Goal: Task Accomplishment & Management: Manage account settings

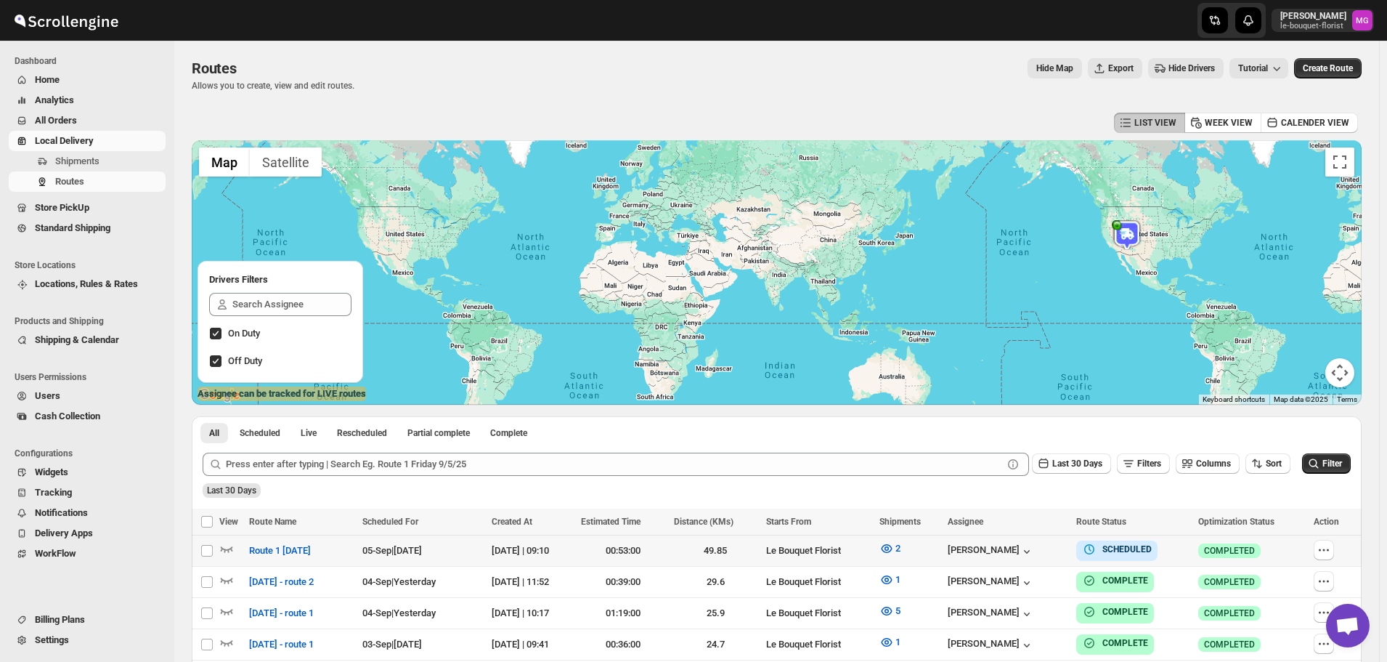
scroll to position [145, 0]
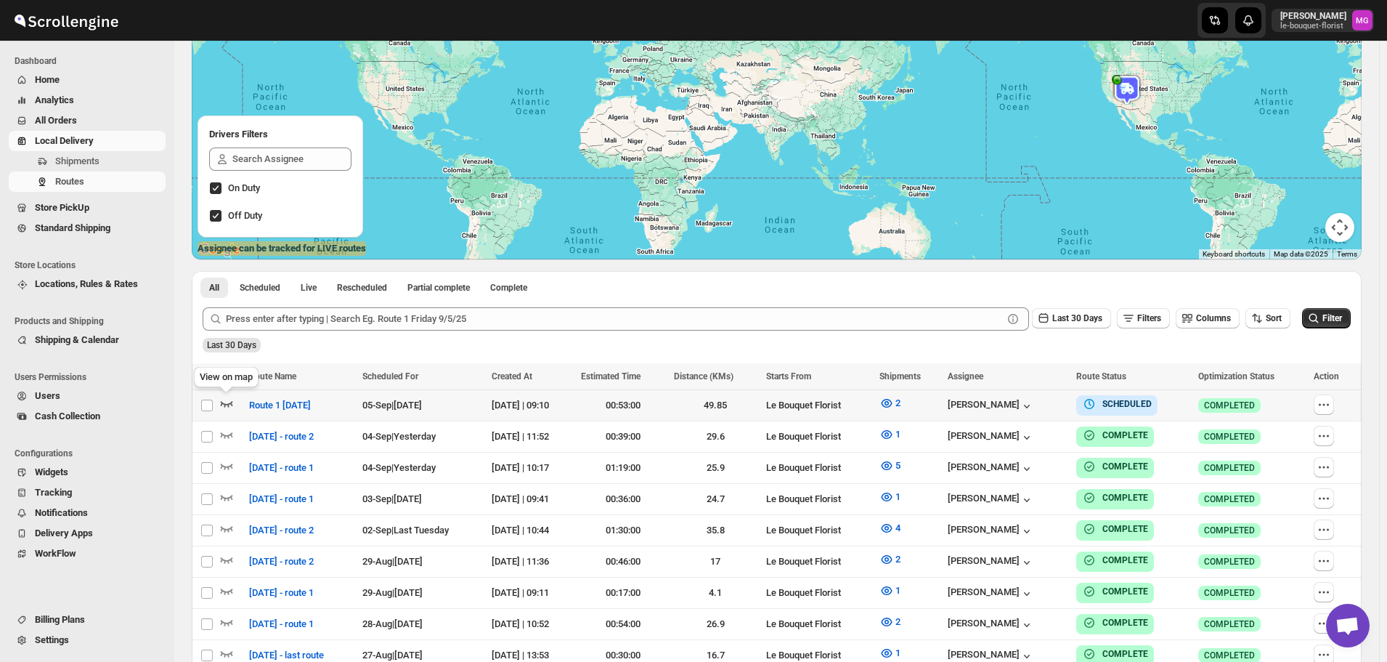
click at [233, 406] on icon "button" at bounding box center [226, 403] width 15 height 15
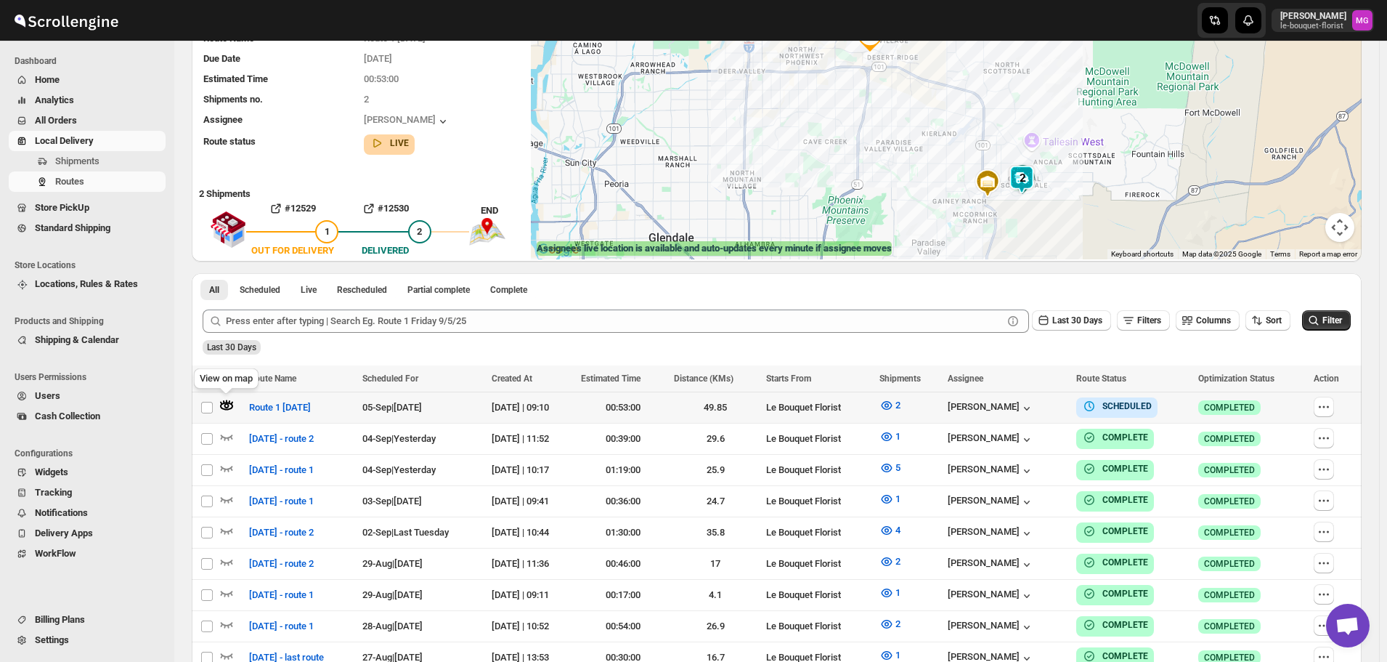
click at [230, 401] on icon "button" at bounding box center [226, 405] width 15 height 15
click at [64, 214] on span "Store PickUp" at bounding box center [99, 207] width 128 height 15
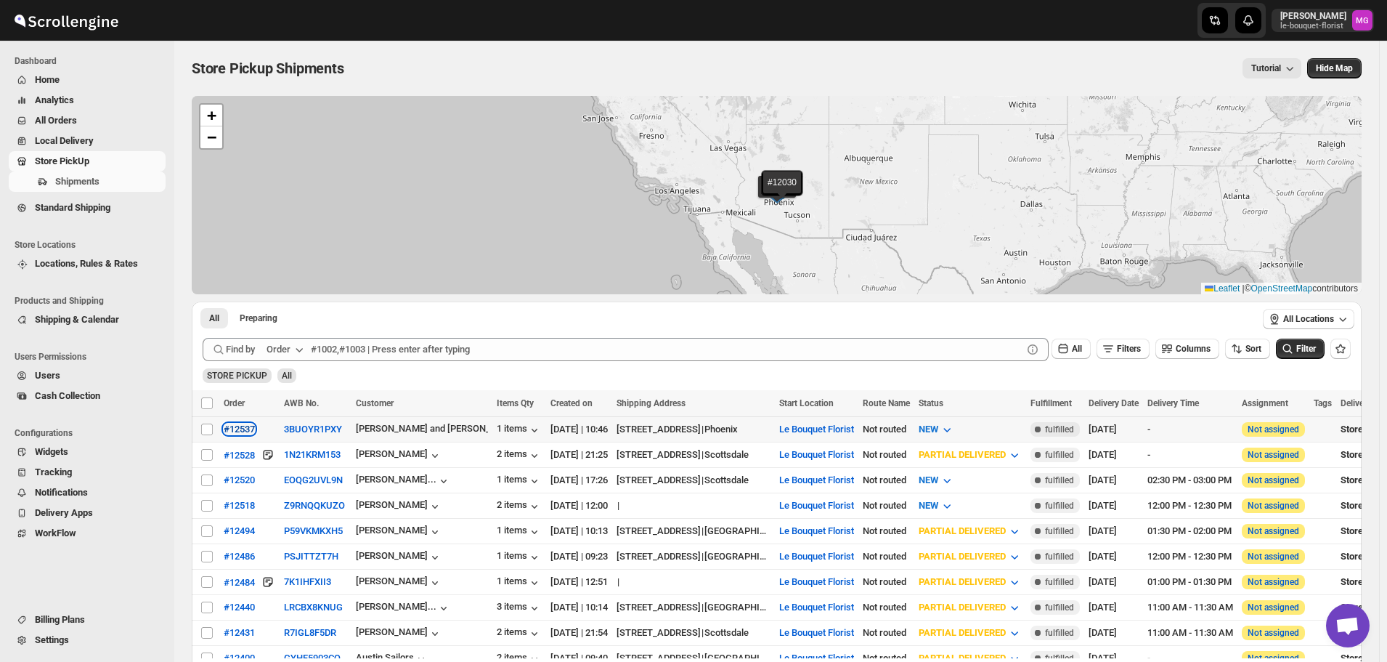
click at [245, 428] on div "#12537" at bounding box center [239, 428] width 31 height 11
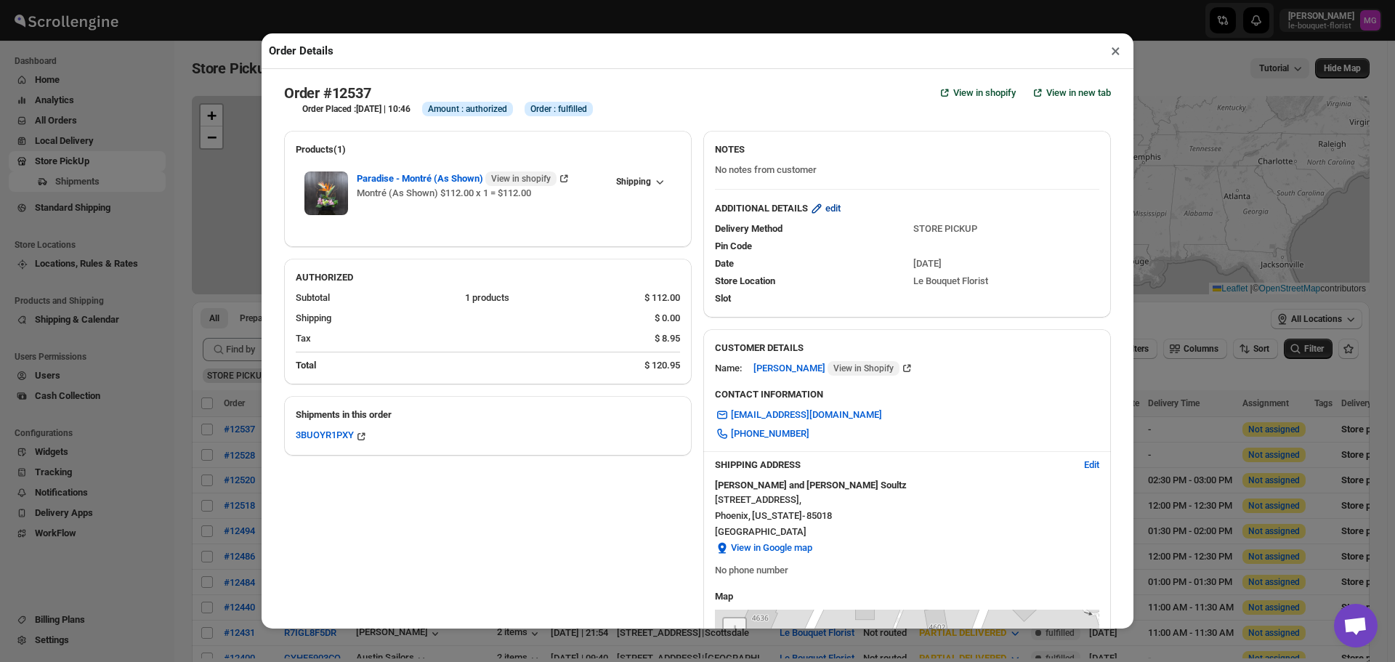
click at [827, 208] on span "edit" at bounding box center [832, 208] width 15 height 15
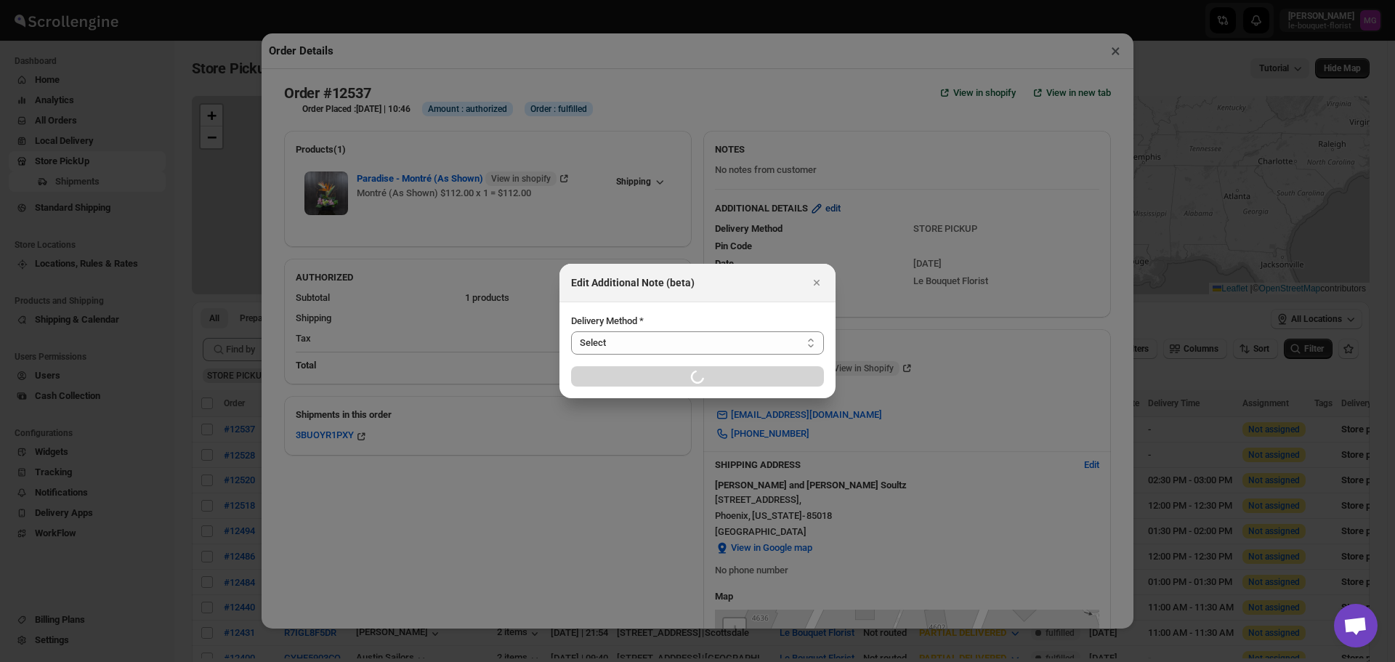
select select "STORE_PICKUP"
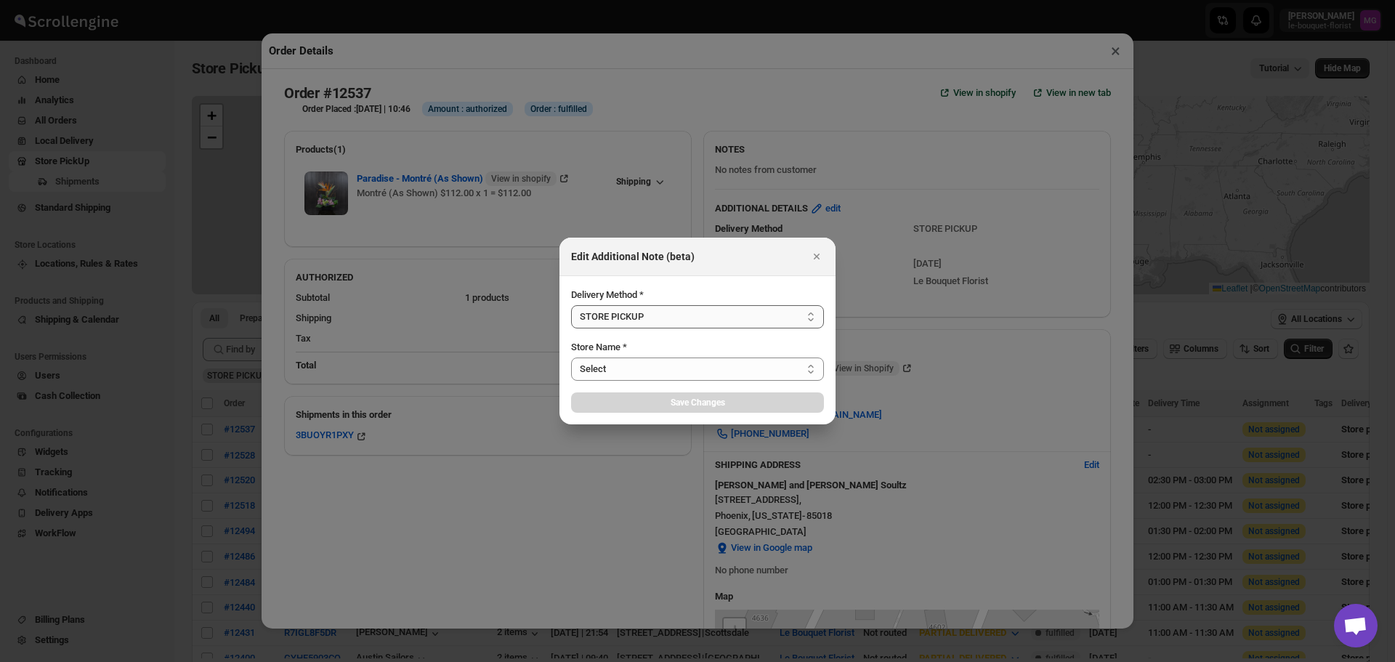
select select "67182988fdd300583c220c76"
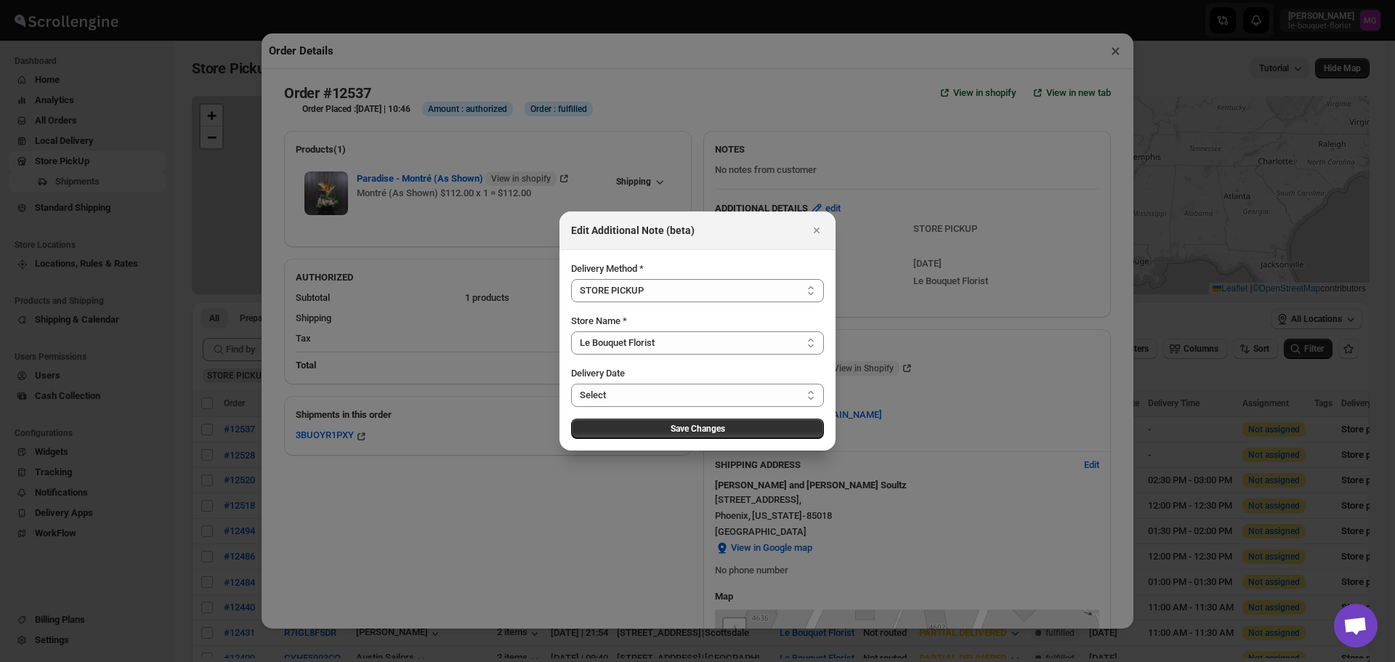
click at [792, 315] on div "Store Name *" at bounding box center [697, 321] width 253 height 15
click at [792, 291] on select "Select LOCAL DELIVERY STORE PICKUP STANDARD SHIPPING" at bounding box center [697, 290] width 253 height 23
select select "LOCAL_DELIVERY"
click at [571, 279] on select "Select LOCAL DELIVERY STORE PICKUP STANDARD SHIPPING" at bounding box center [697, 290] width 253 height 23
select select ":r68b:"
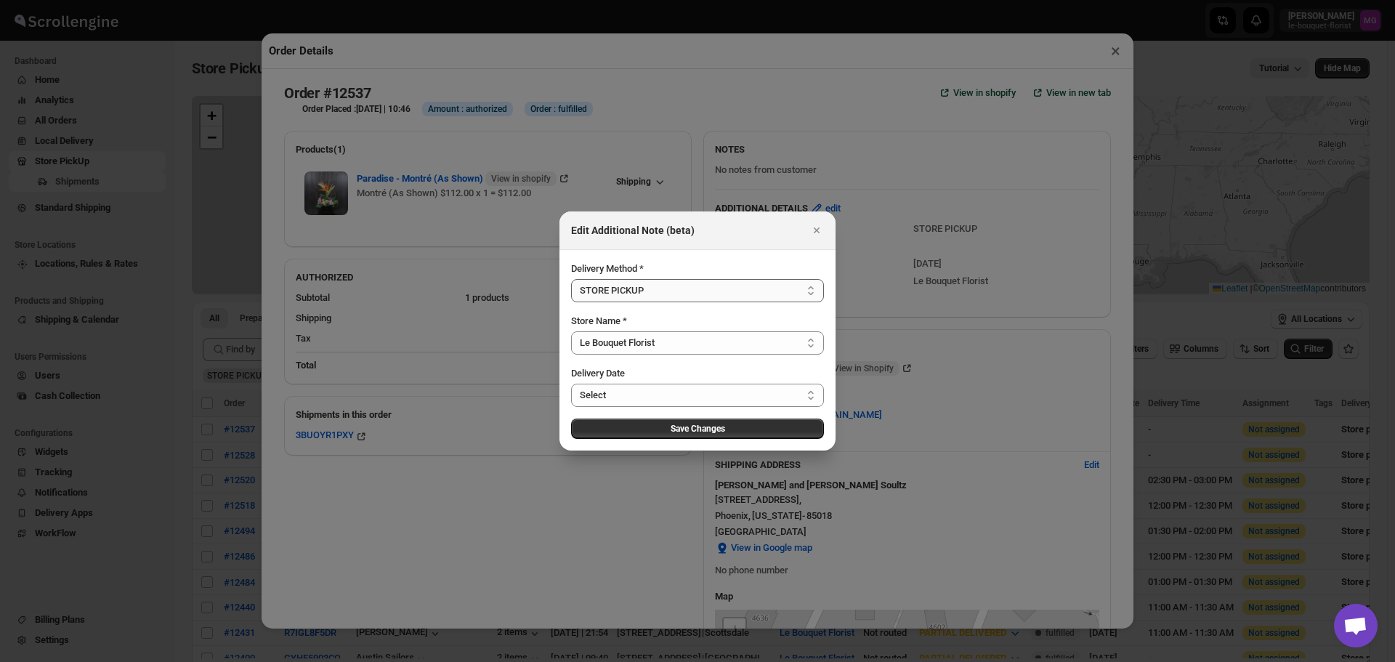
select select "LOCATION_BASES"
click at [773, 341] on select "Select Store Name Zip/Postal Code" at bounding box center [697, 342] width 253 height 23
click at [571, 331] on select "Select Store Name Zip/Postal Code" at bounding box center [697, 342] width 253 height 23
drag, startPoint x: 752, startPoint y: 385, endPoint x: 630, endPoint y: 373, distance: 123.3
click at [628, 368] on div "Store Name *" at bounding box center [697, 373] width 253 height 15
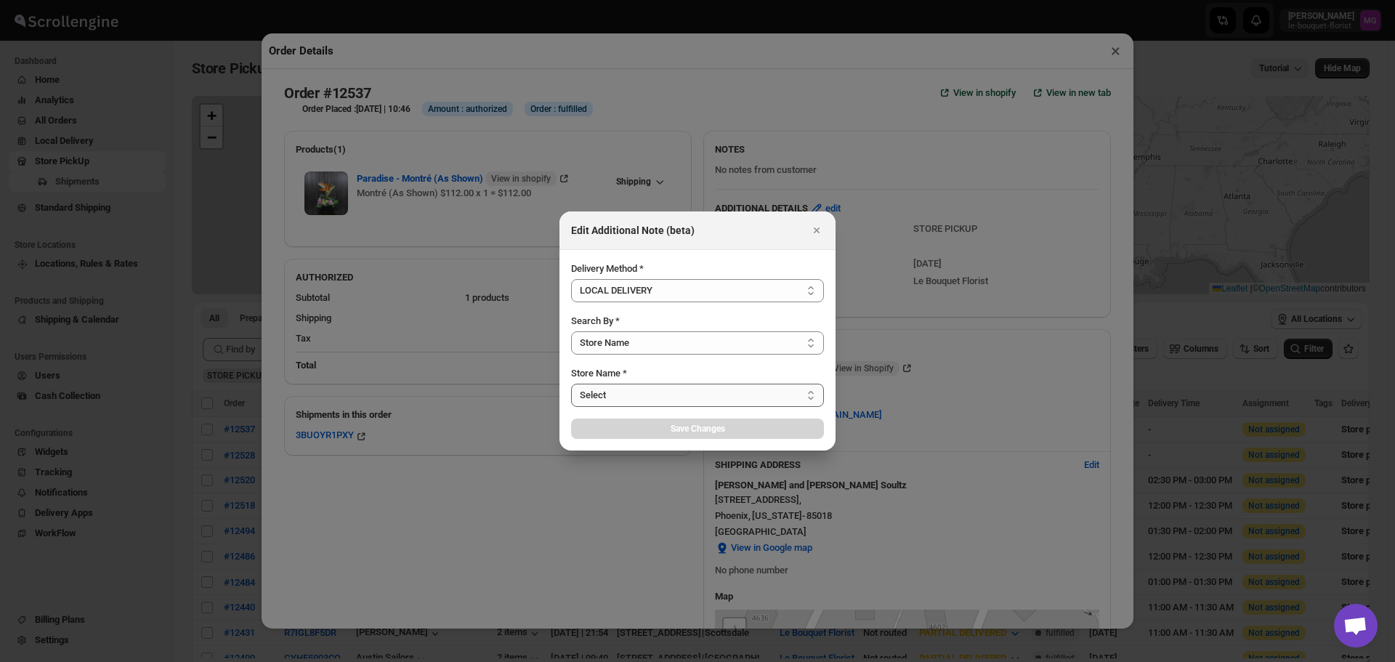
click at [638, 388] on select "Select Le Bouquet Florist" at bounding box center [697, 394] width 253 height 23
click at [640, 397] on select "Select Le Bouquet Florist" at bounding box center [697, 394] width 253 height 23
click at [640, 399] on select "Select Le Bouquet Florist" at bounding box center [697, 394] width 253 height 23
select select "67182988fdd300583c220c76"
click at [571, 383] on select "Select Le Bouquet Florist" at bounding box center [697, 394] width 253 height 23
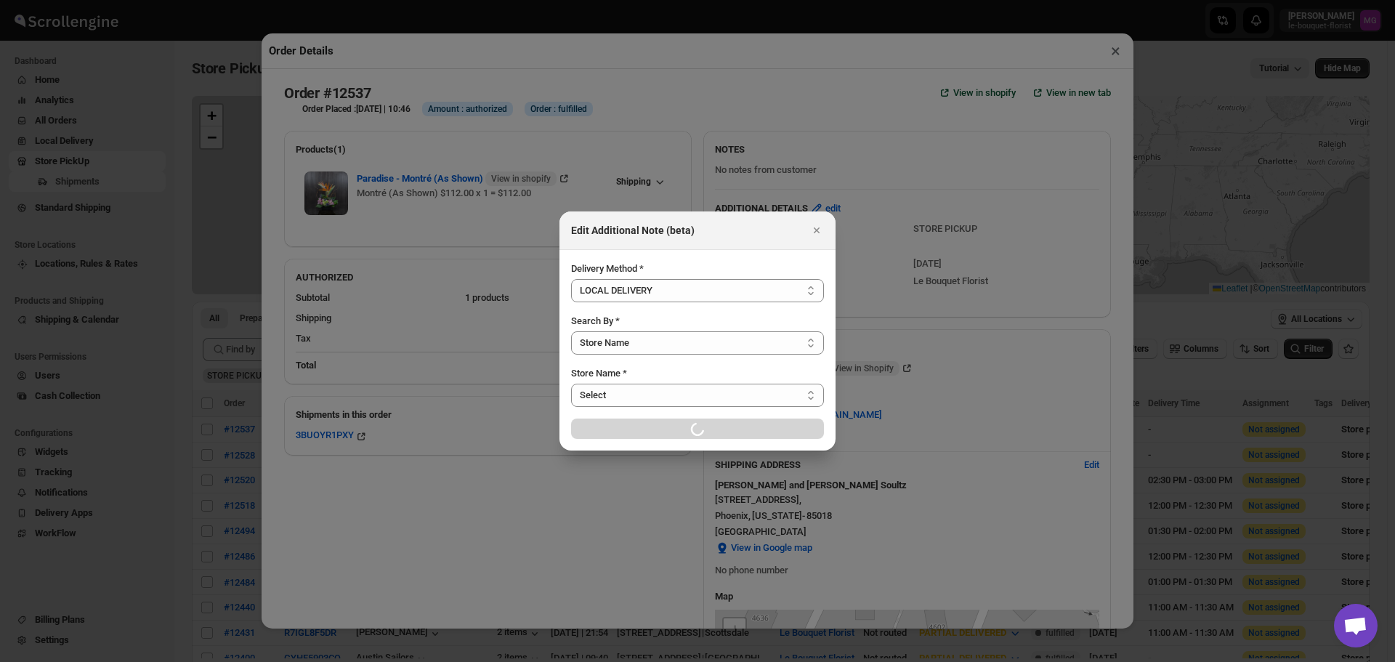
select select "67182988fdd300583c220c76"
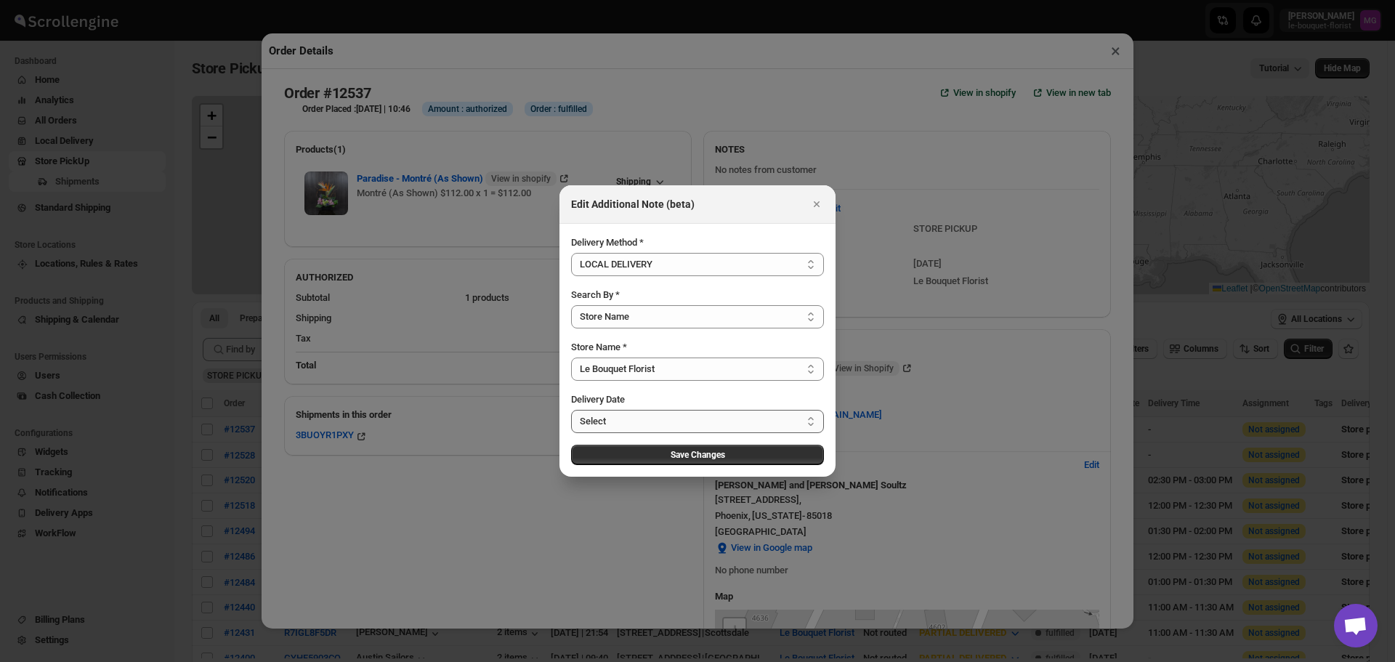
click at [683, 422] on select "Select [DATE] [DATE] [DATE] [DATE] [DATE] [DATE] [DATE] [DATE] [DATE] [DATE] [D…" at bounding box center [697, 421] width 253 height 23
select select "[DATE]"
click at [571, 410] on select "Select [DATE] [DATE] [DATE] [DATE] [DATE] [DATE] [DATE] [DATE] [DATE] [DATE] [D…" at bounding box center [697, 421] width 253 height 23
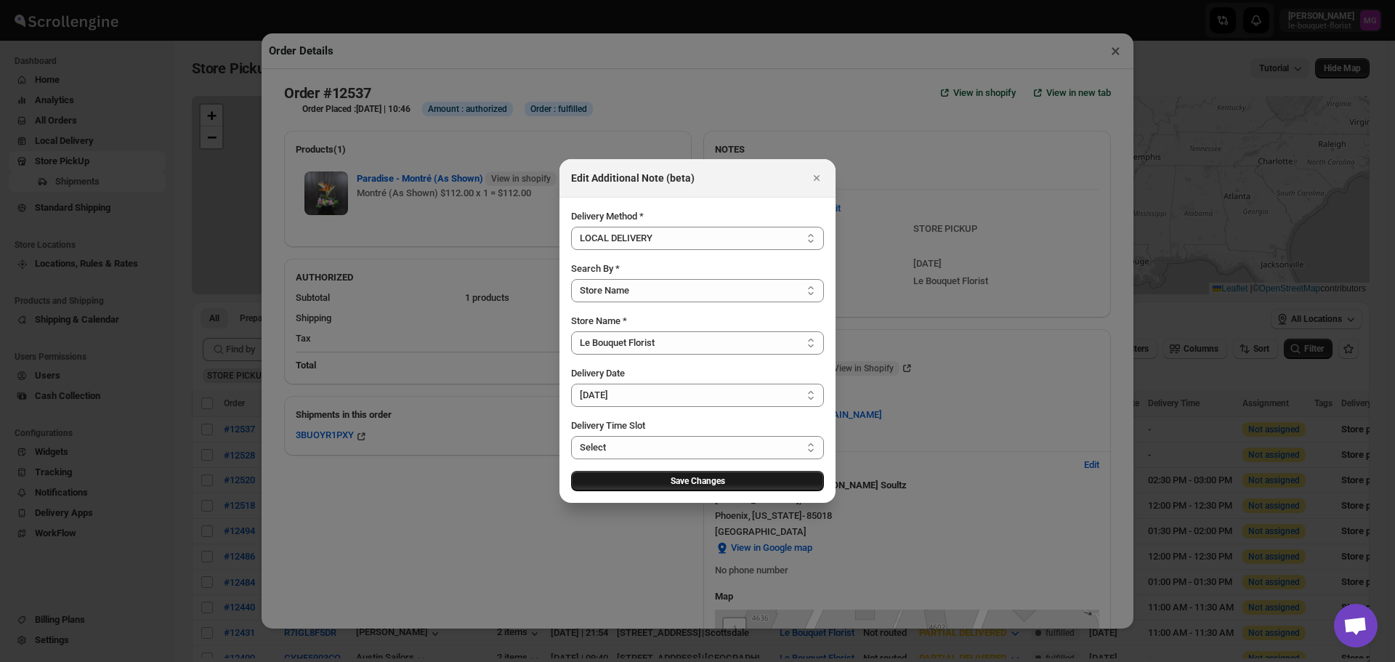
click at [699, 483] on span "Save Changes" at bounding box center [697, 481] width 54 height 12
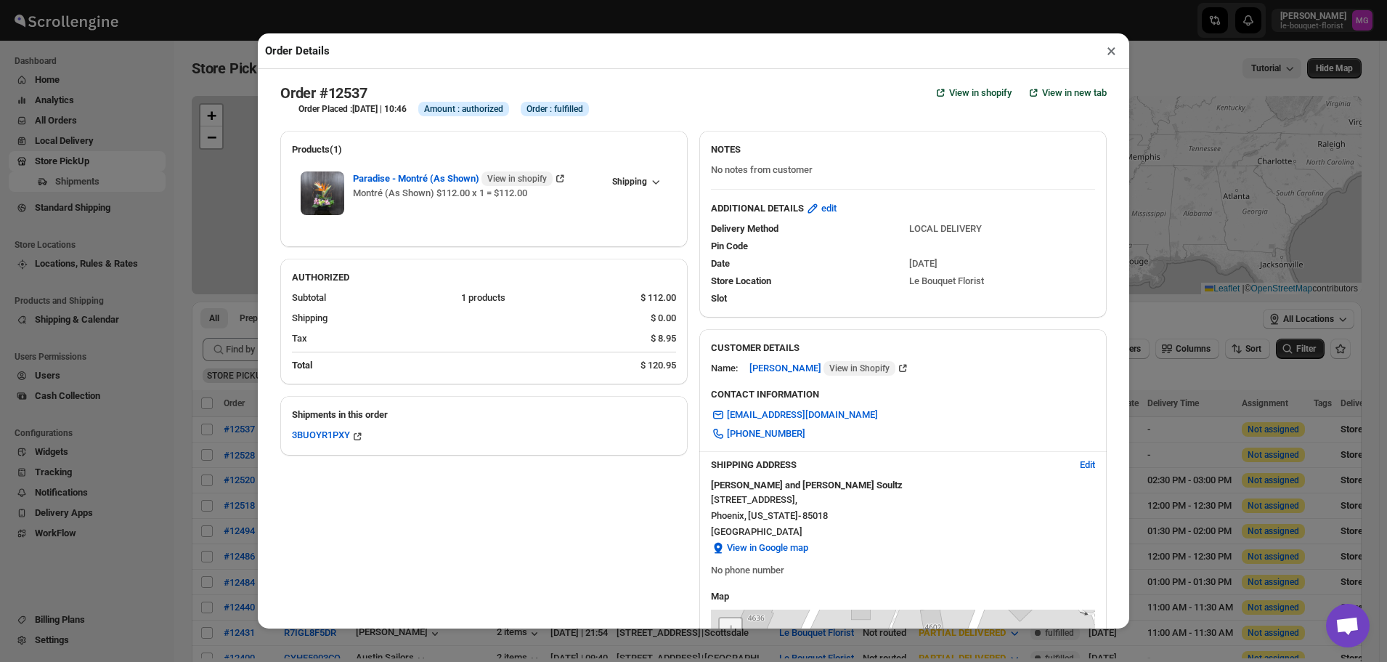
click at [793, 175] on span "No notes from customer" at bounding box center [762, 169] width 102 height 11
drag, startPoint x: 807, startPoint y: 173, endPoint x: 693, endPoint y: 184, distance: 114.6
click at [693, 184] on div "Products(1) Paradise - Montré (As Shown) View in shopify Montré (As Shown) $112…" at bounding box center [688, 506] width 838 height 774
click at [770, 174] on span "No notes from customer" at bounding box center [762, 169] width 102 height 11
click at [943, 155] on div "NOTES" at bounding box center [903, 152] width 384 height 20
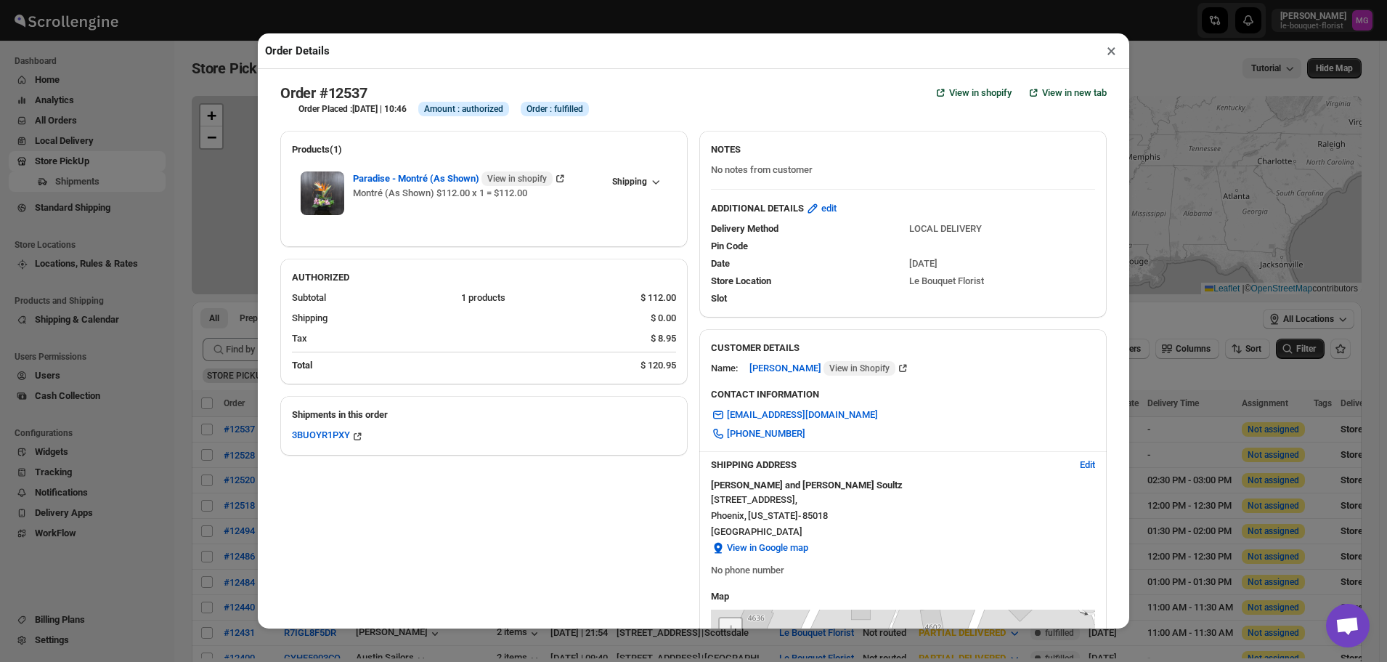
click at [1186, 48] on div "Order Details × Order #12537 View in shopify View in new tab Order Placed : [DA…" at bounding box center [693, 331] width 1387 height 662
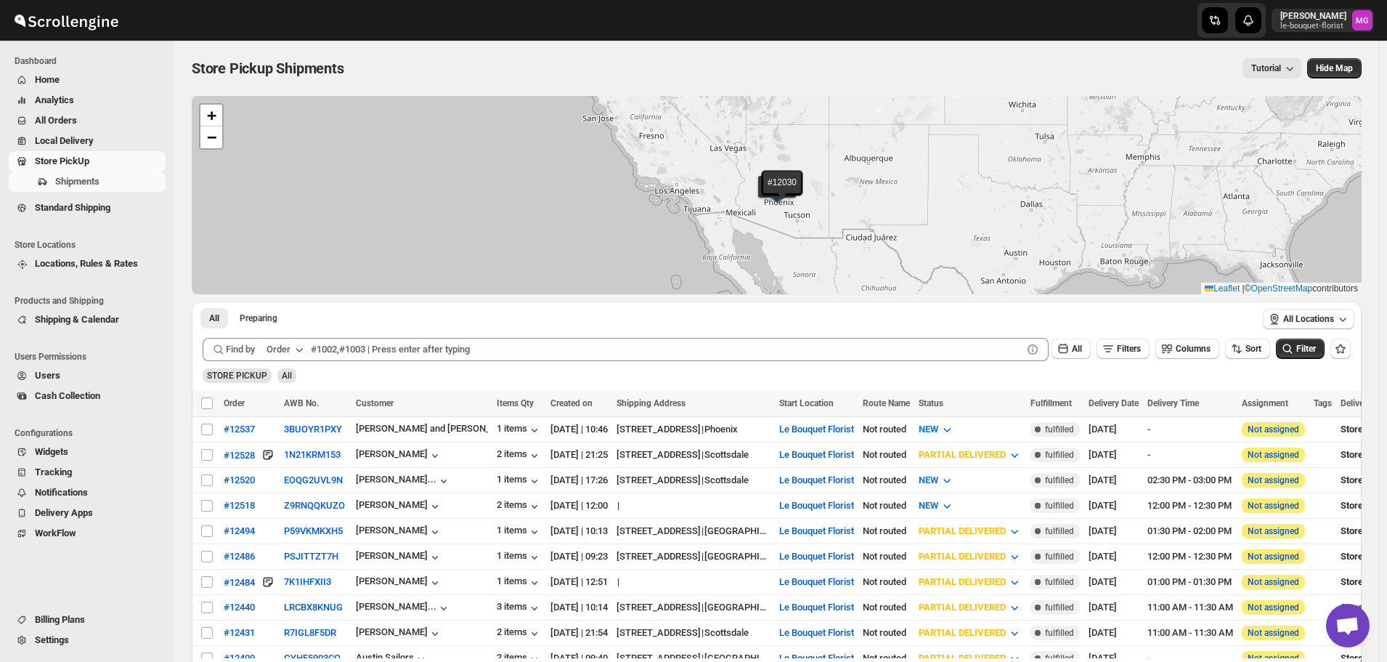
click at [62, 121] on span "All Orders" at bounding box center [56, 120] width 42 height 11
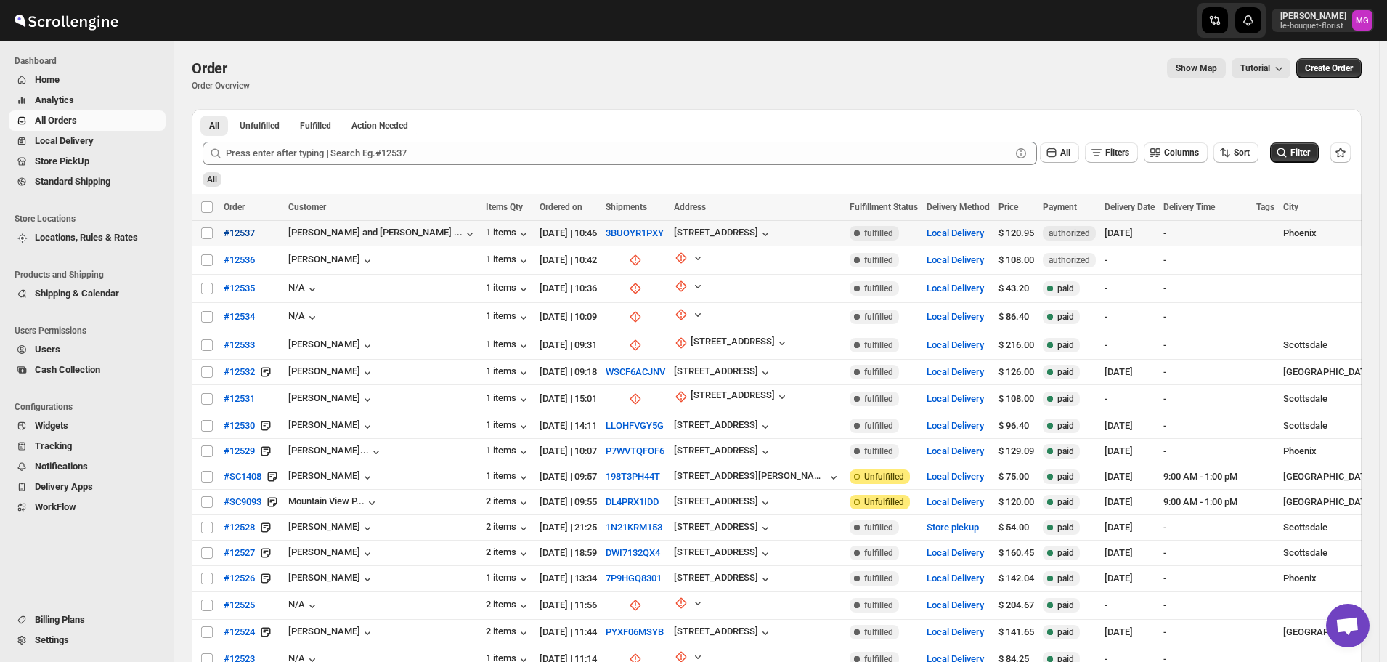
click at [236, 237] on span "#12537" at bounding box center [239, 233] width 31 height 15
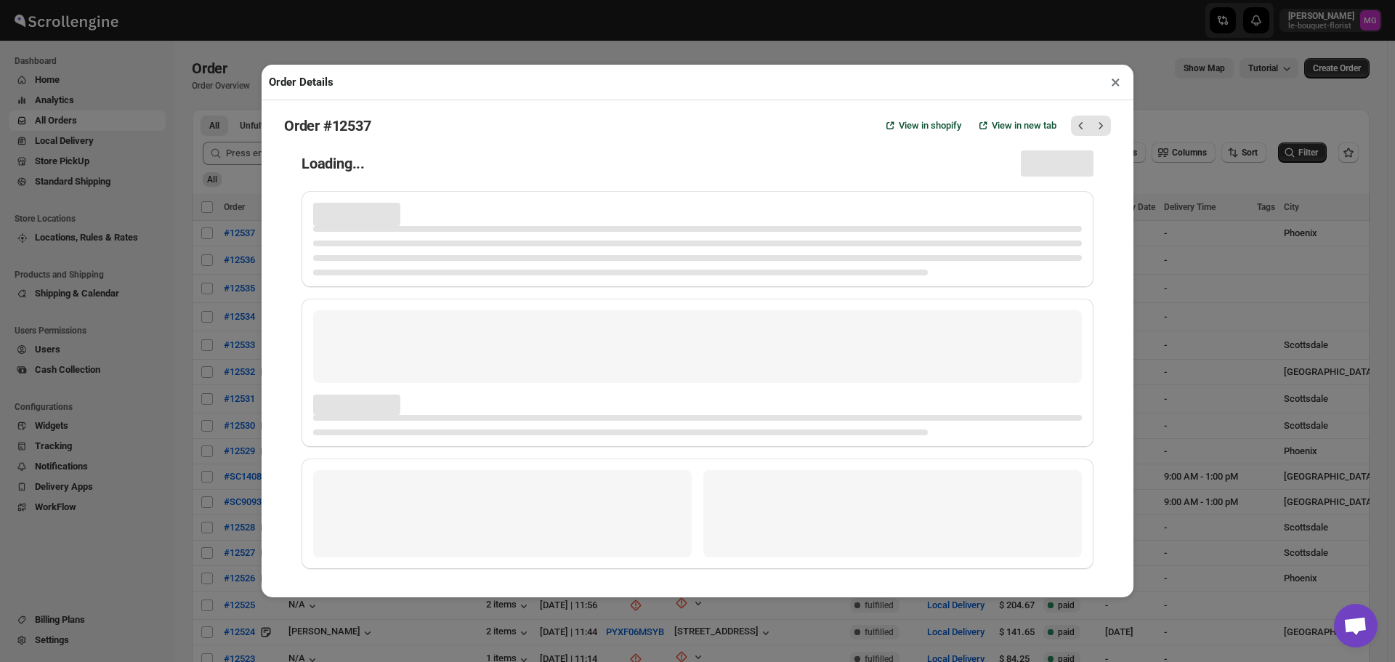
click at [1116, 100] on div "Order #12537 View in shopify View in new tab Loading..." at bounding box center [697, 348] width 872 height 497
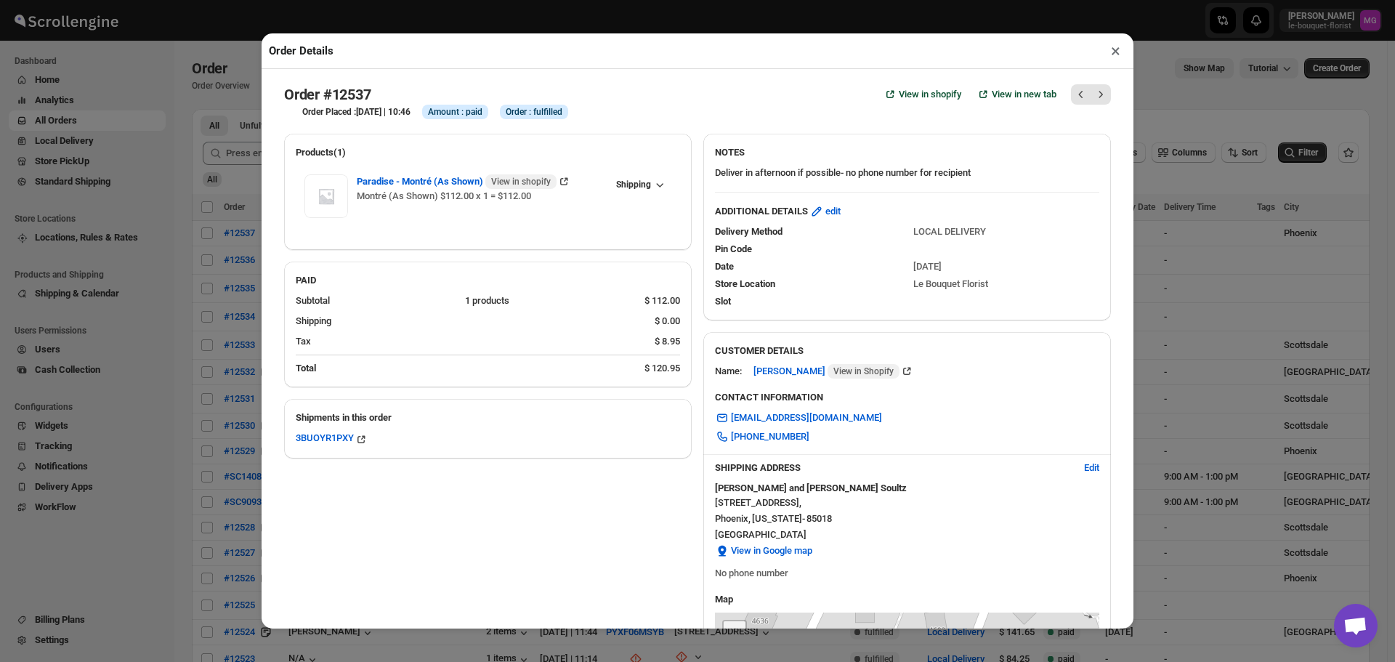
click at [1112, 49] on button "×" at bounding box center [1115, 51] width 21 height 20
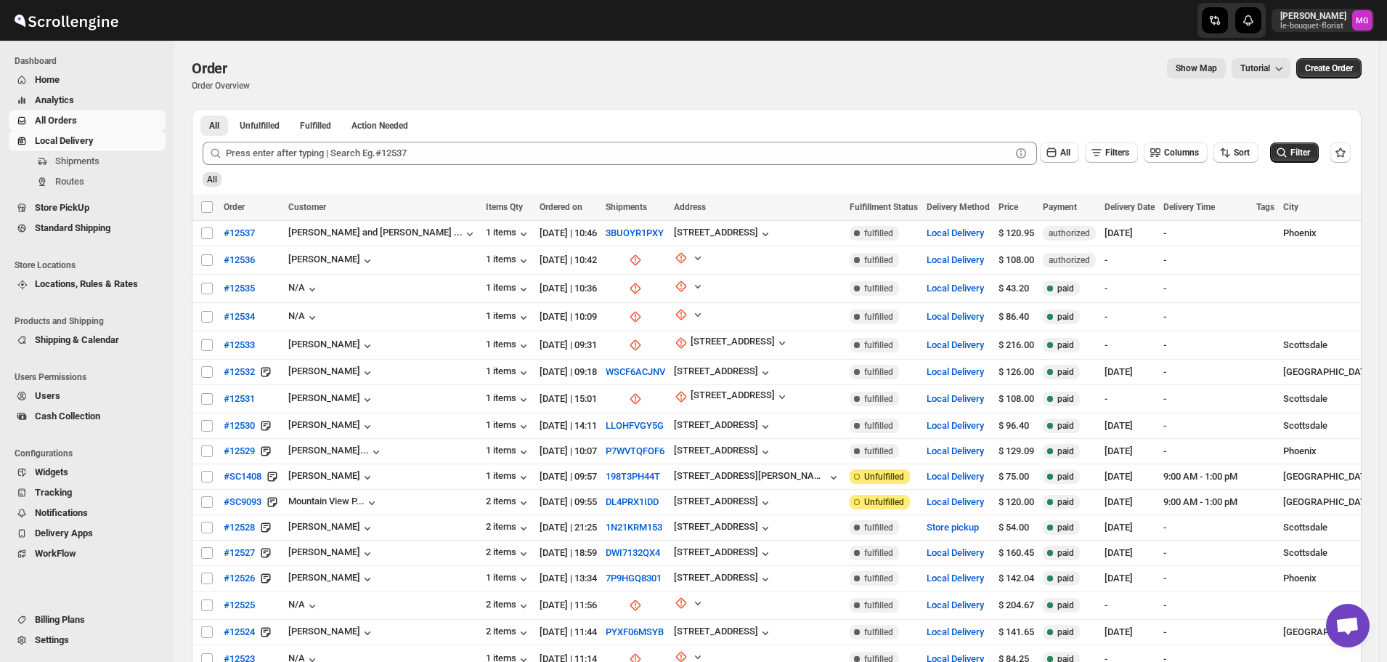
click at [107, 147] on span "Local Delivery" at bounding box center [99, 141] width 128 height 15
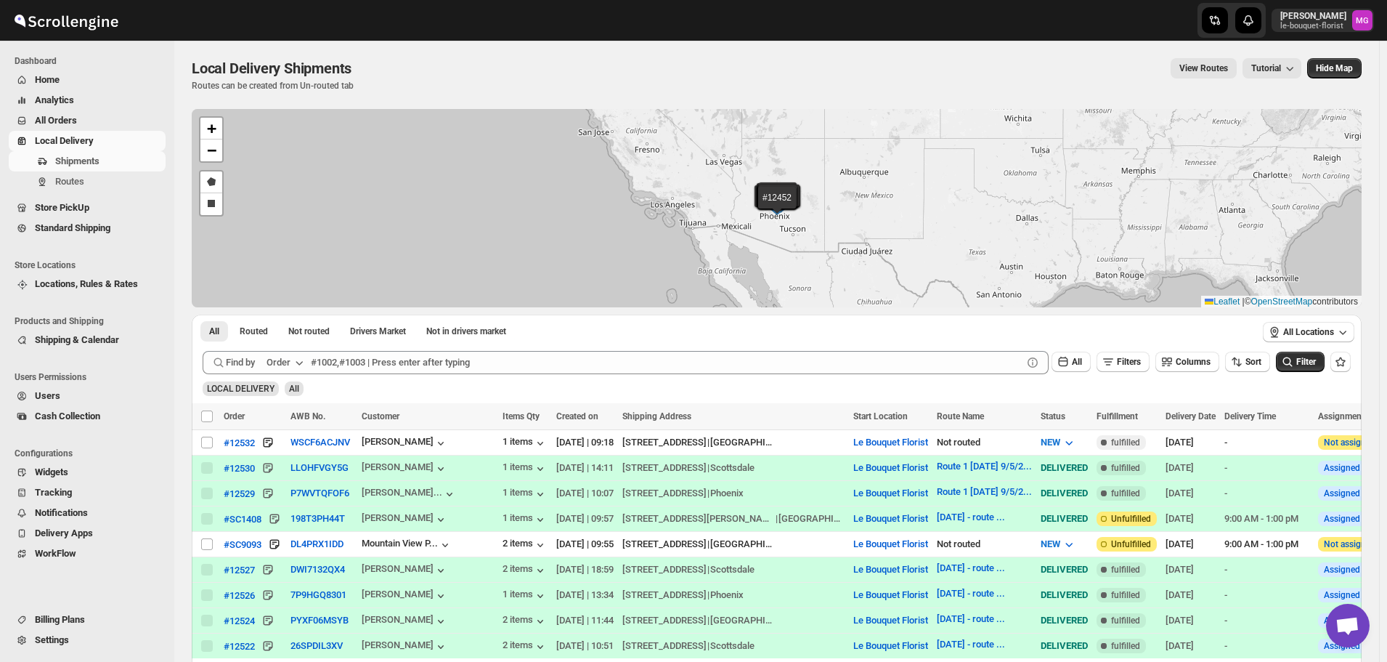
click at [84, 121] on span "All Orders" at bounding box center [99, 120] width 128 height 15
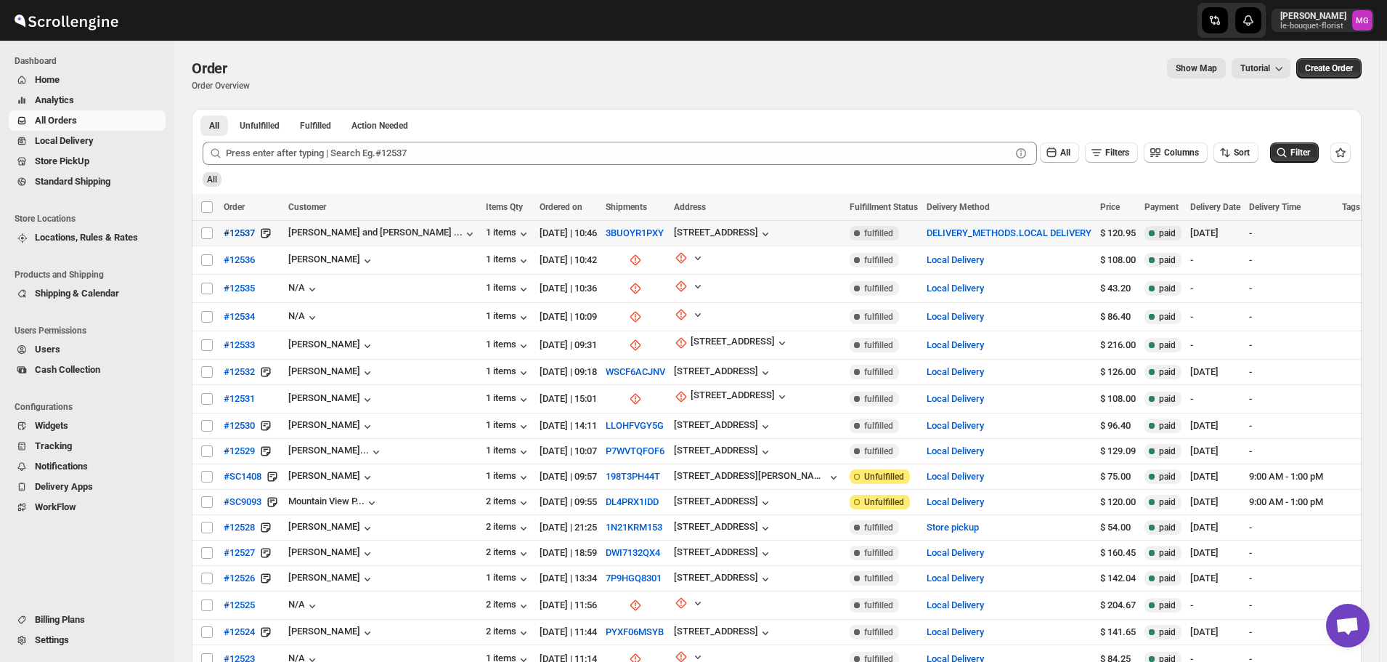
click at [239, 232] on span "#12537" at bounding box center [239, 233] width 31 height 15
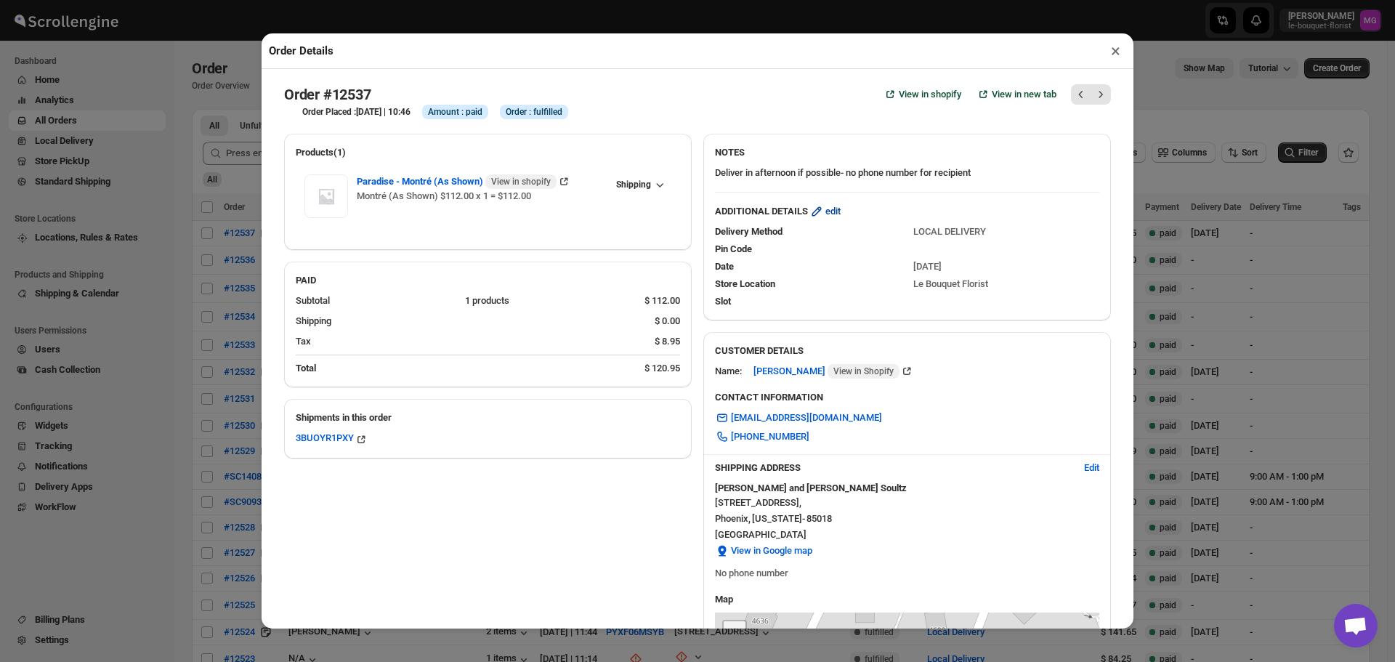
click at [831, 208] on span "edit" at bounding box center [832, 211] width 15 height 15
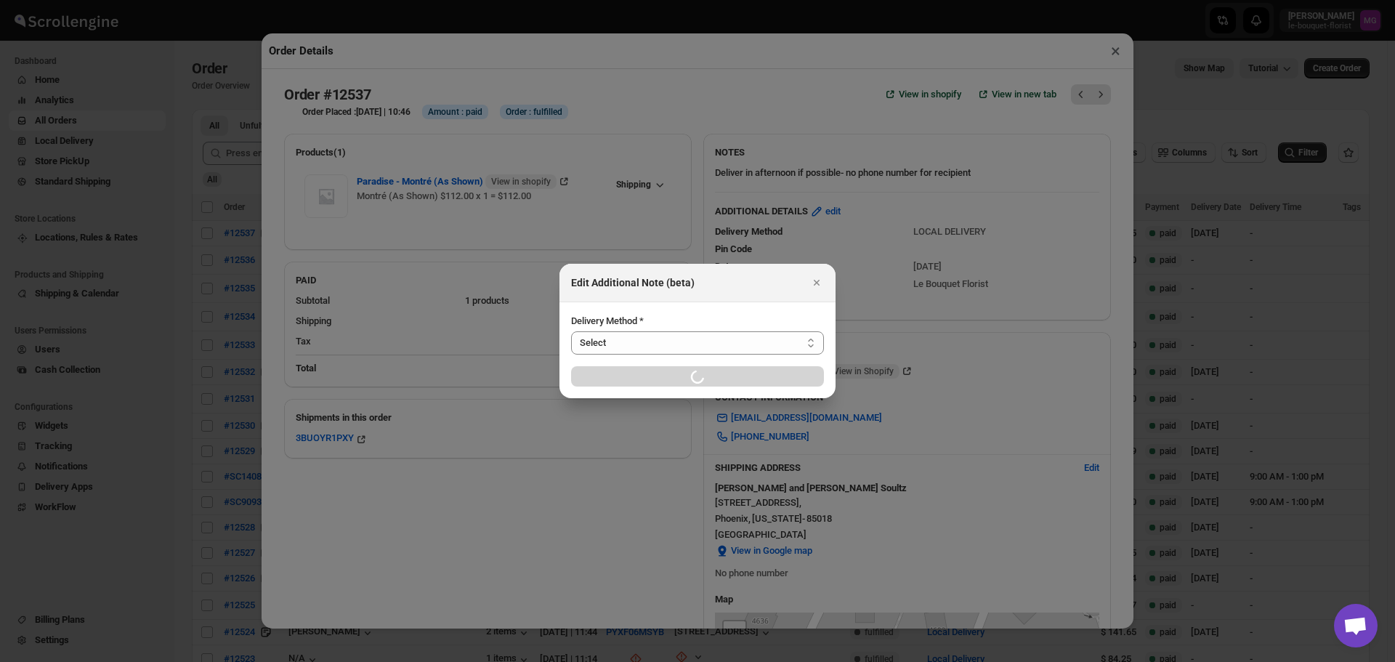
select select "LOCATION_BASES"
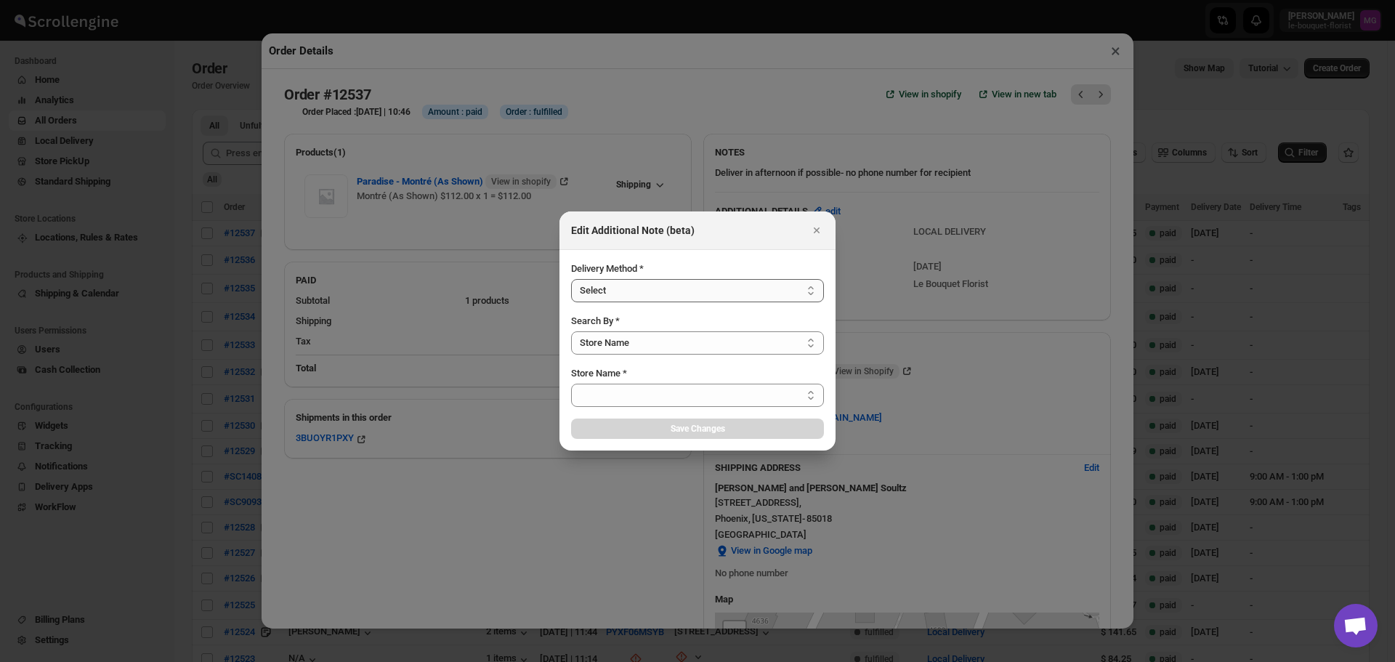
click at [651, 287] on select "Select LOCAL DELIVERY STORE PICKUP STANDARD SHIPPING" at bounding box center [697, 290] width 253 height 23
select select "LOCAL_DELIVERY"
click at [571, 279] on select "Select LOCAL DELIVERY STORE PICKUP STANDARD SHIPPING" at bounding box center [697, 290] width 253 height 23
click at [654, 341] on select "Select Store Name Zip/Postal Code" at bounding box center [697, 342] width 253 height 23
click at [571, 331] on select "Select Store Name Zip/Postal Code" at bounding box center [697, 342] width 253 height 23
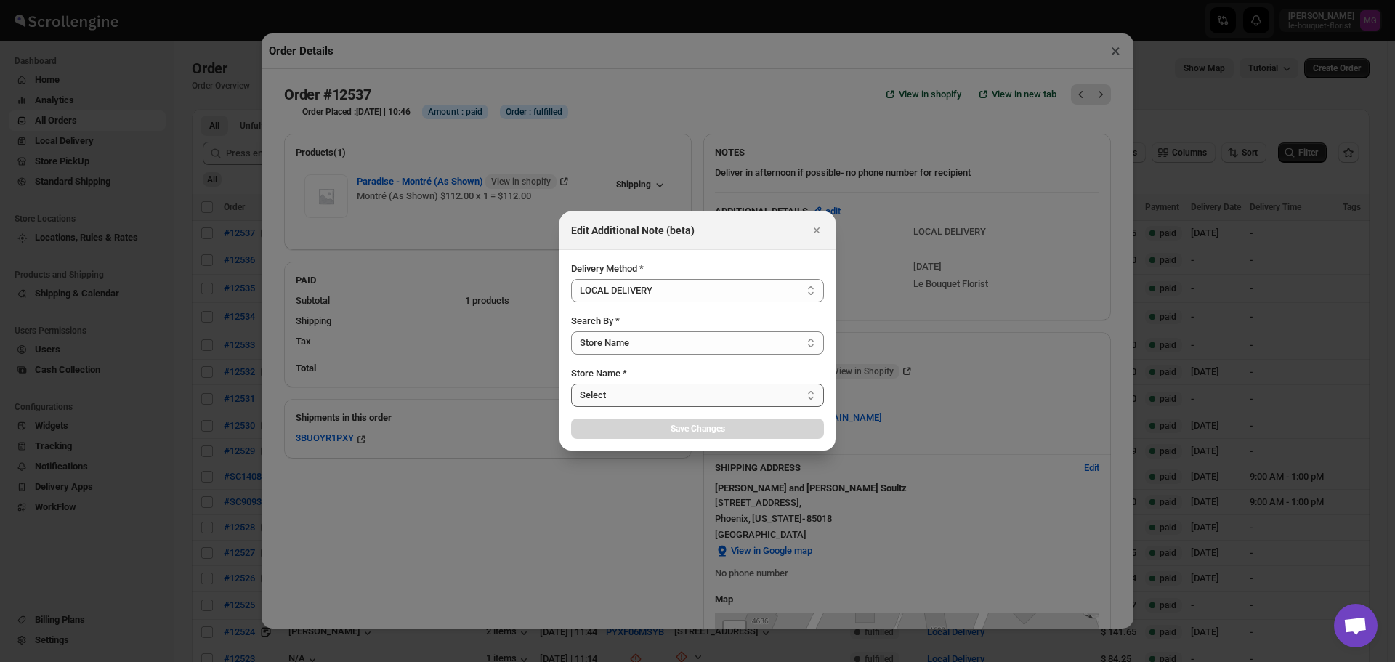
click at [649, 392] on select "Select Le Bouquet Florist" at bounding box center [697, 394] width 253 height 23
select select "67182988fdd300583c220c76"
click at [571, 383] on select "Select Le Bouquet Florist" at bounding box center [697, 394] width 253 height 23
select select "67182988fdd300583c220c76"
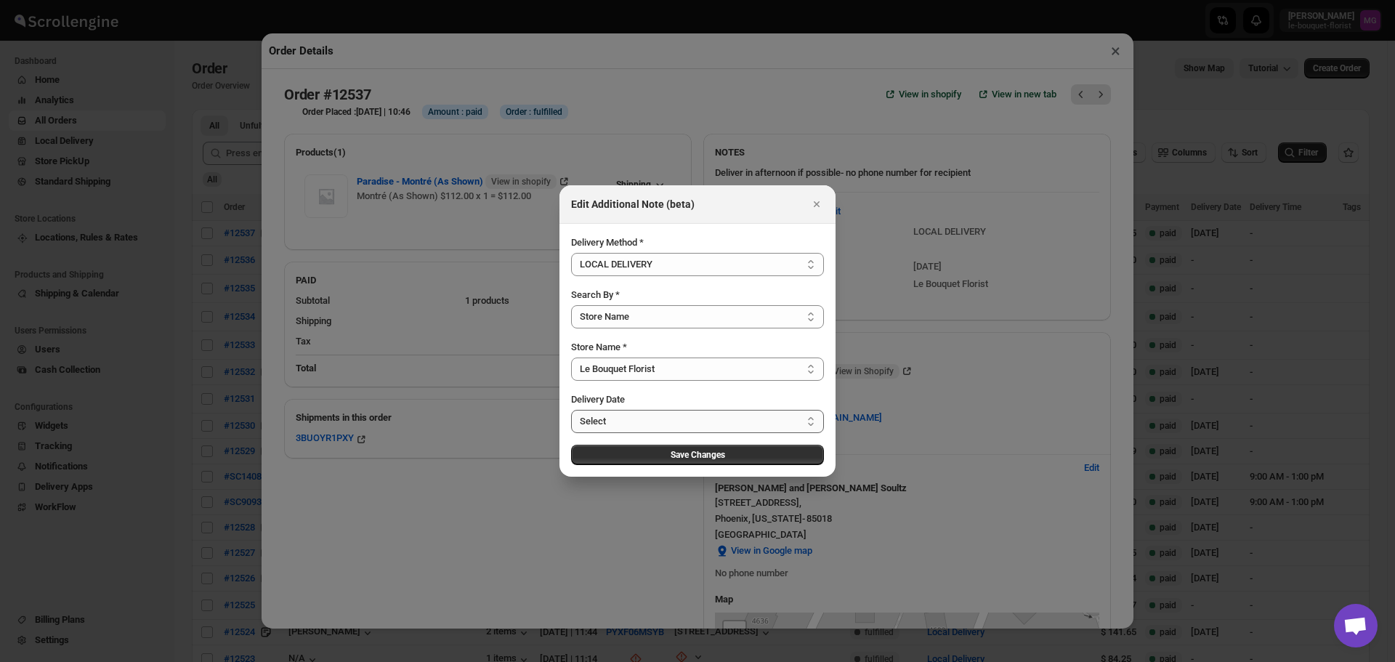
click at [652, 429] on select "Select [DATE] [DATE] [DATE] [DATE] [DATE] [DATE] [DATE] [DATE] [DATE] [DATE] [D…" at bounding box center [697, 421] width 253 height 23
select select "[DATE]"
click at [571, 410] on select "Select [DATE] [DATE] [DATE] [DATE] [DATE] [DATE] [DATE] [DATE] [DATE] [DATE] [D…" at bounding box center [697, 421] width 253 height 23
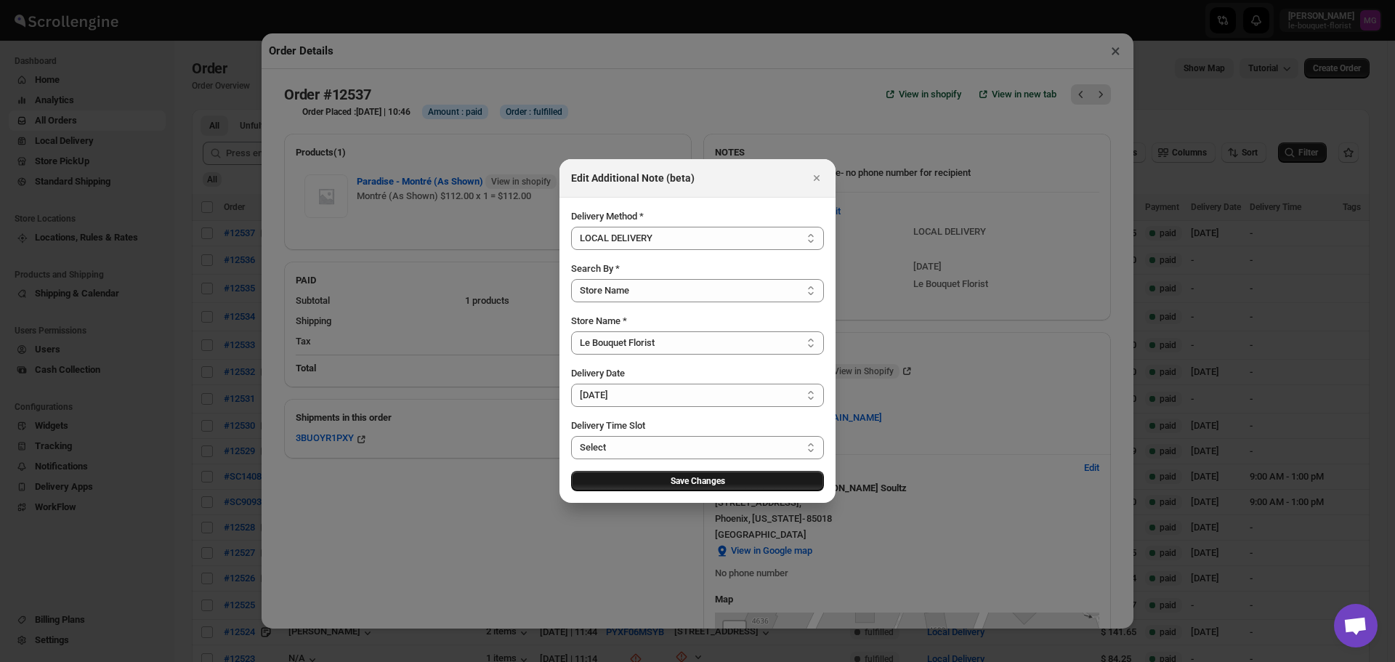
click at [712, 481] on span "Save Changes" at bounding box center [697, 481] width 54 height 12
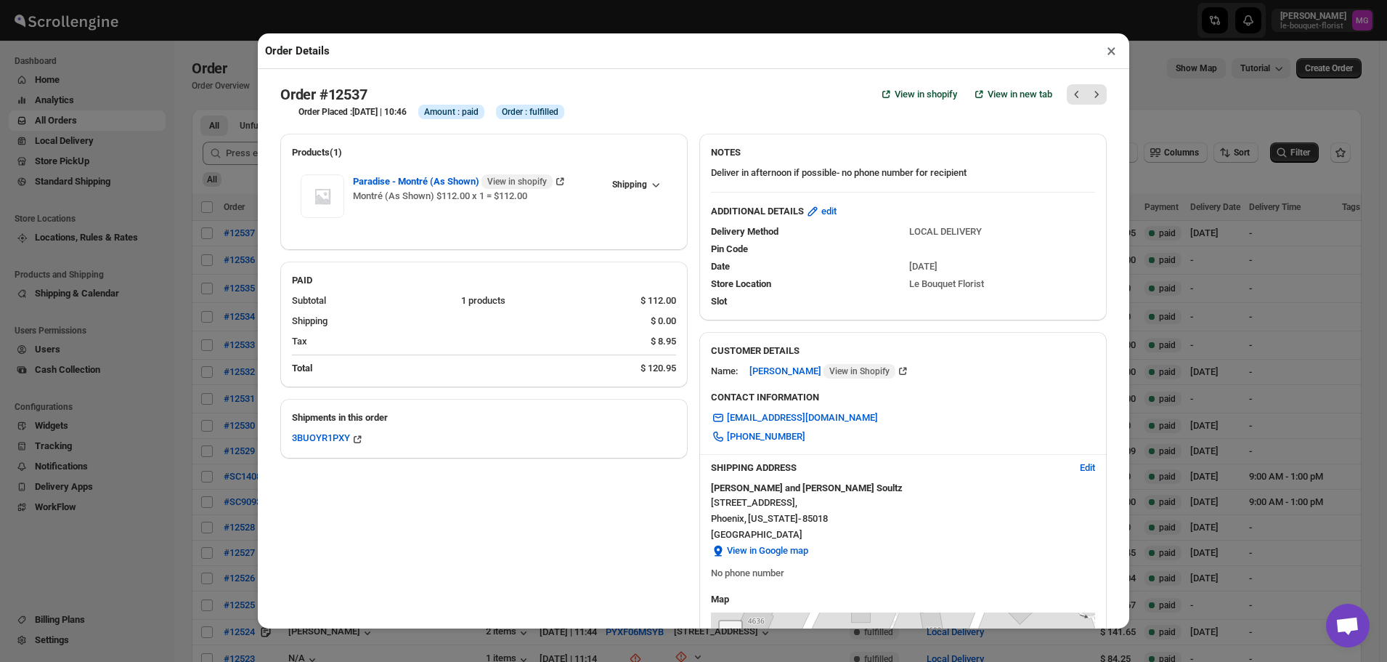
click at [1111, 55] on button "×" at bounding box center [1111, 51] width 21 height 20
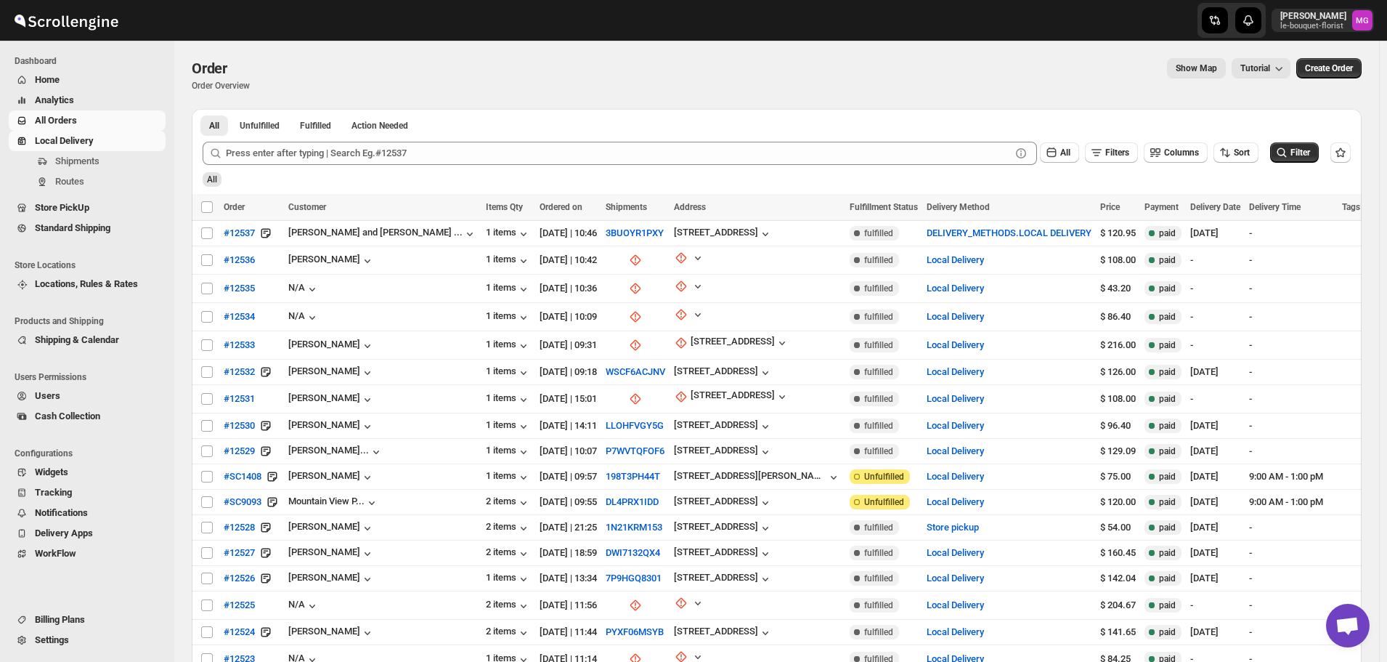
click at [94, 139] on span "Local Delivery" at bounding box center [64, 140] width 59 height 11
